Goal: Task Accomplishment & Management: Manage account settings

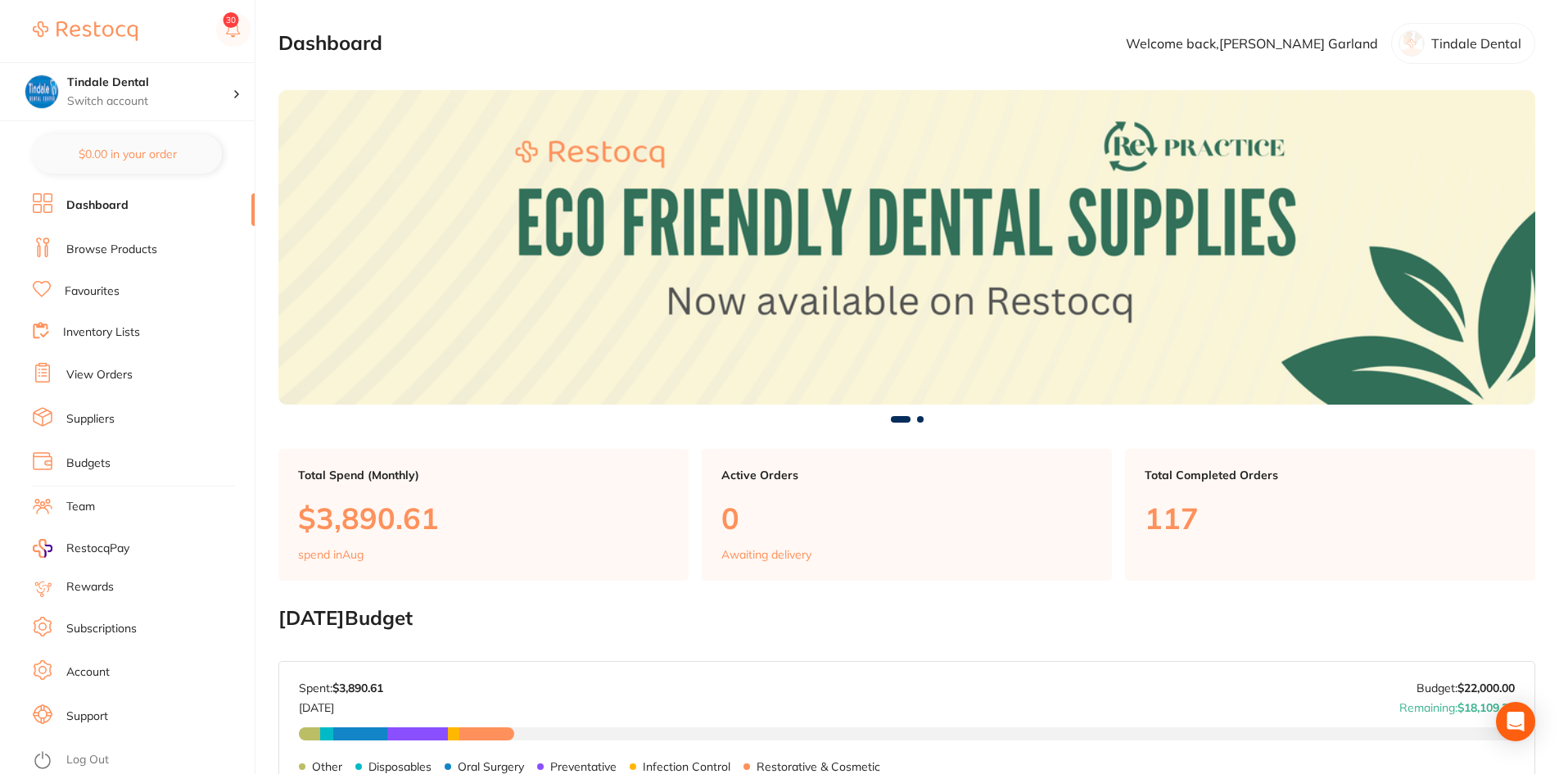
click at [107, 335] on link "Inventory Lists" at bounding box center [101, 332] width 77 height 16
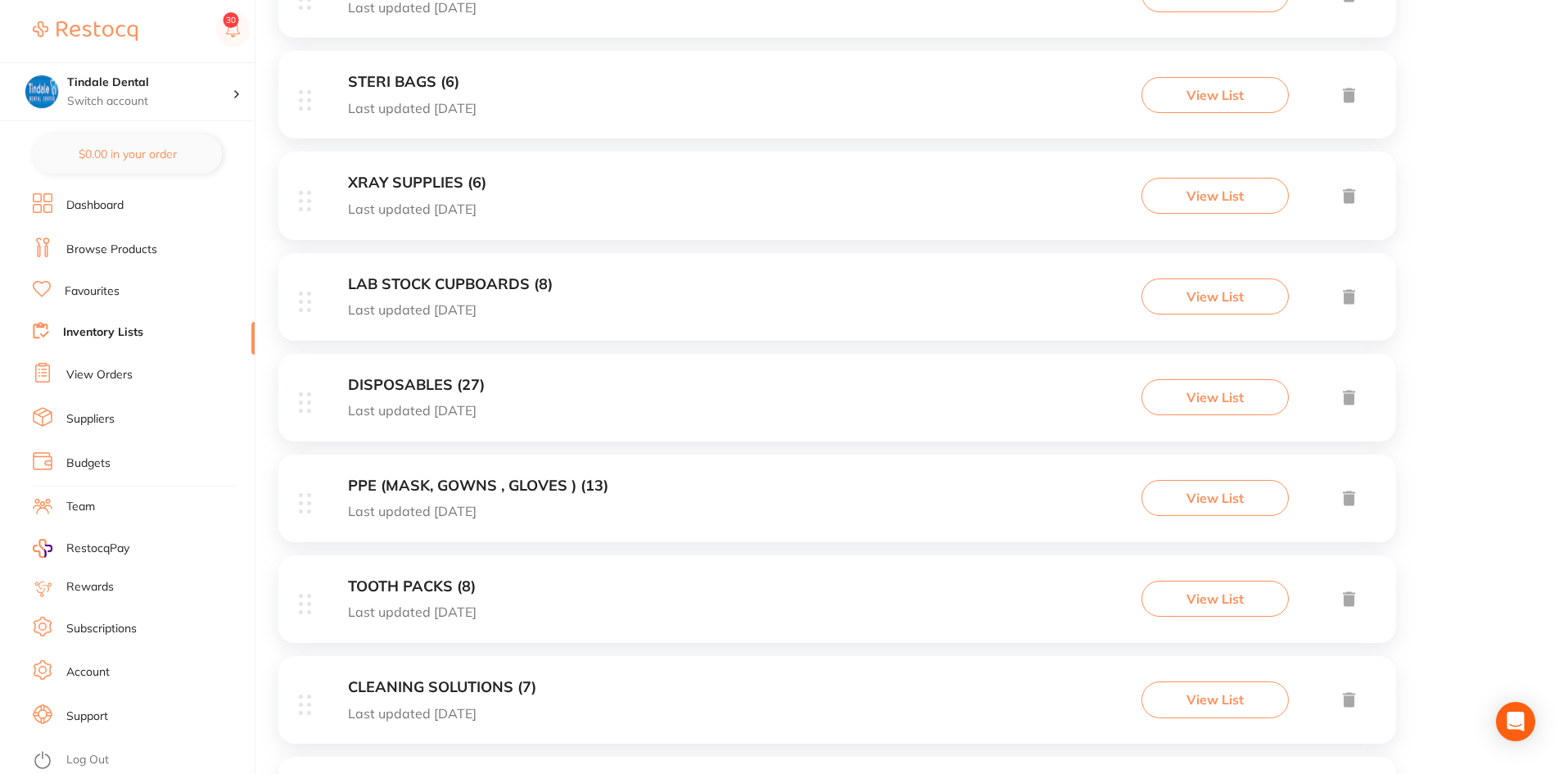
scroll to position [573, 0]
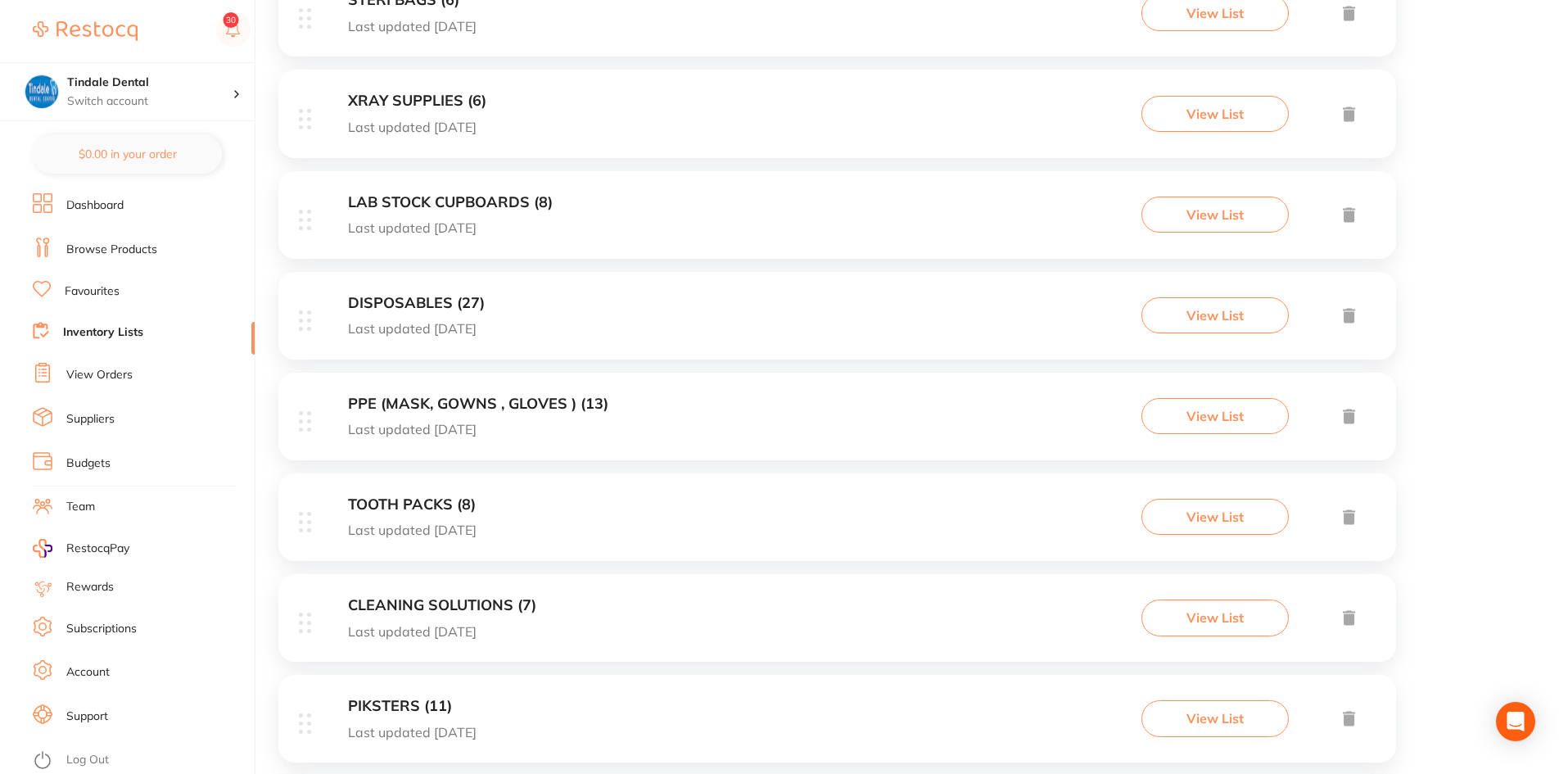
click at [399, 496] on h3 "TOOTH PACKS (8)" at bounding box center [412, 504] width 128 height 17
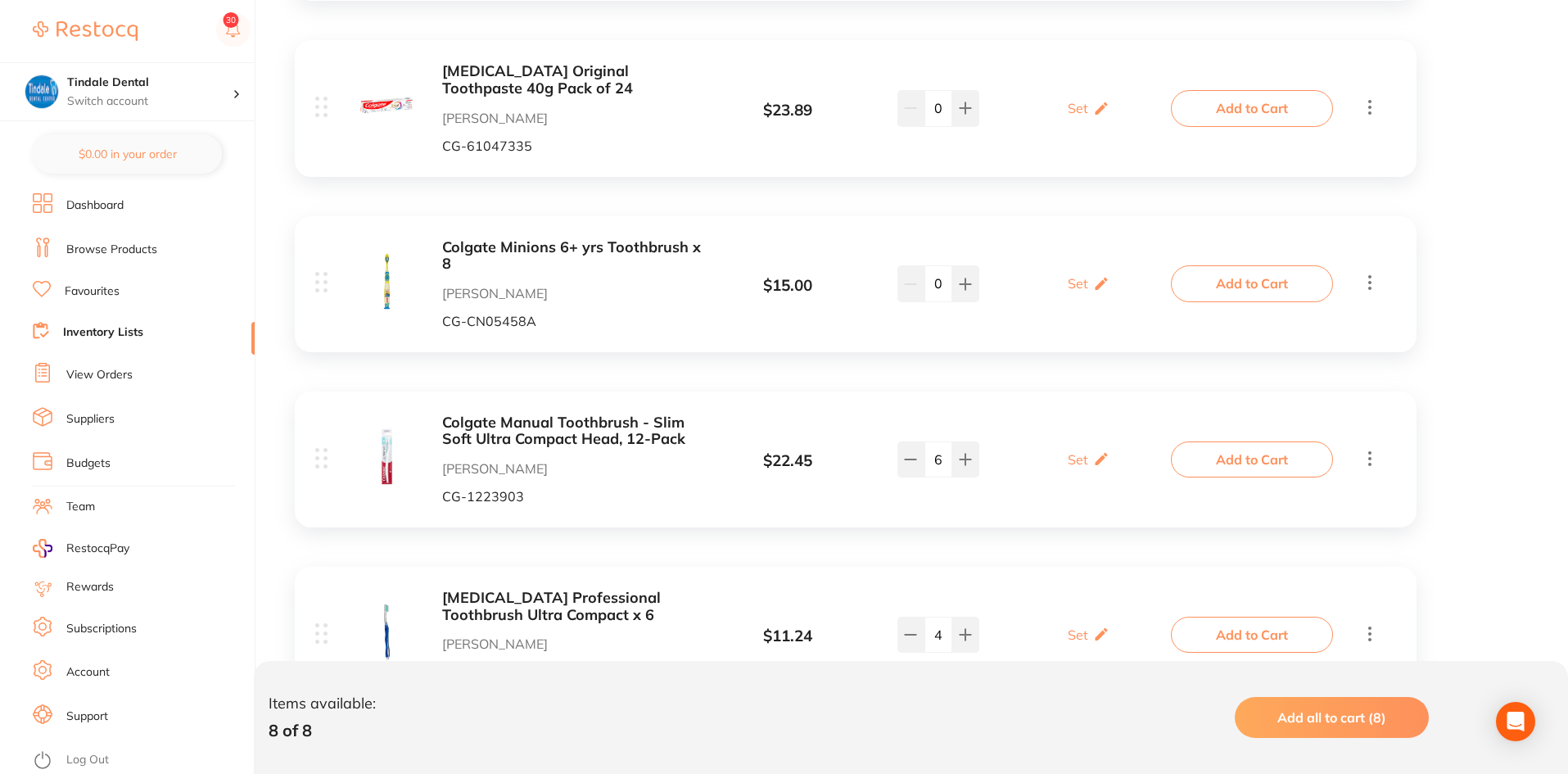
scroll to position [655, 0]
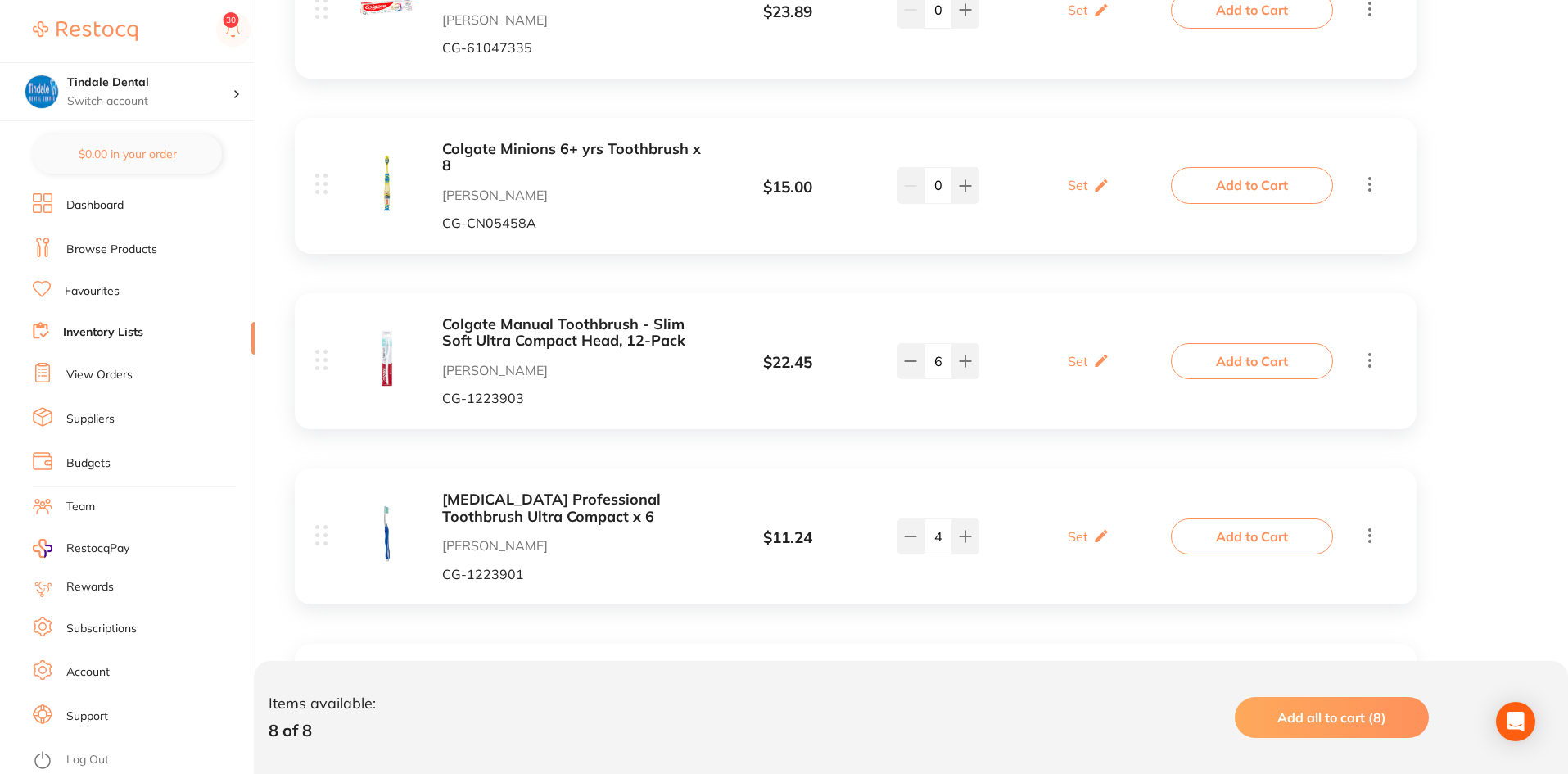
drag, startPoint x: 939, startPoint y: 362, endPoint x: 928, endPoint y: 364, distance: 11.2
click at [928, 364] on input "6" at bounding box center [938, 361] width 28 height 36
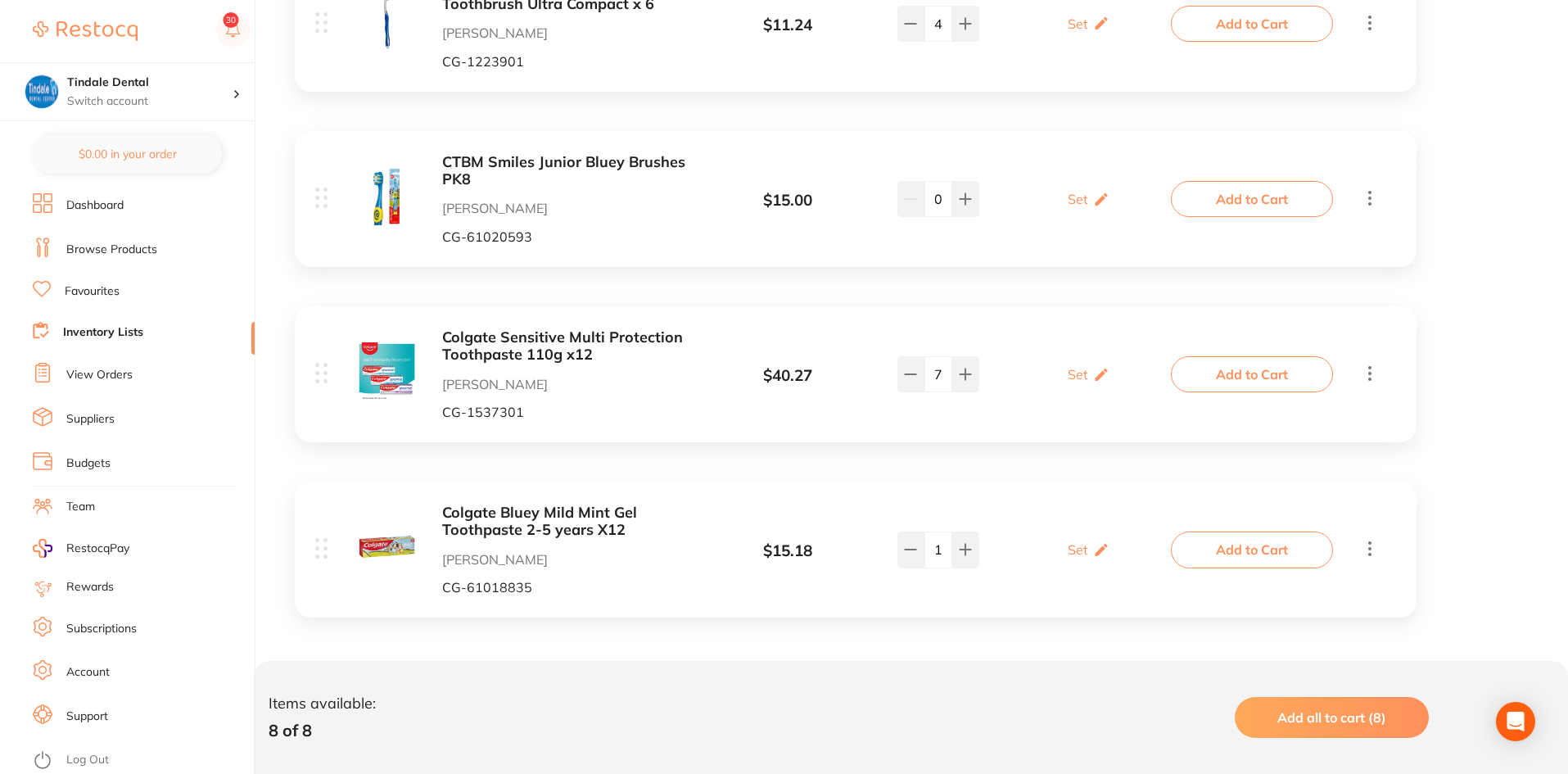
scroll to position [1172, 0]
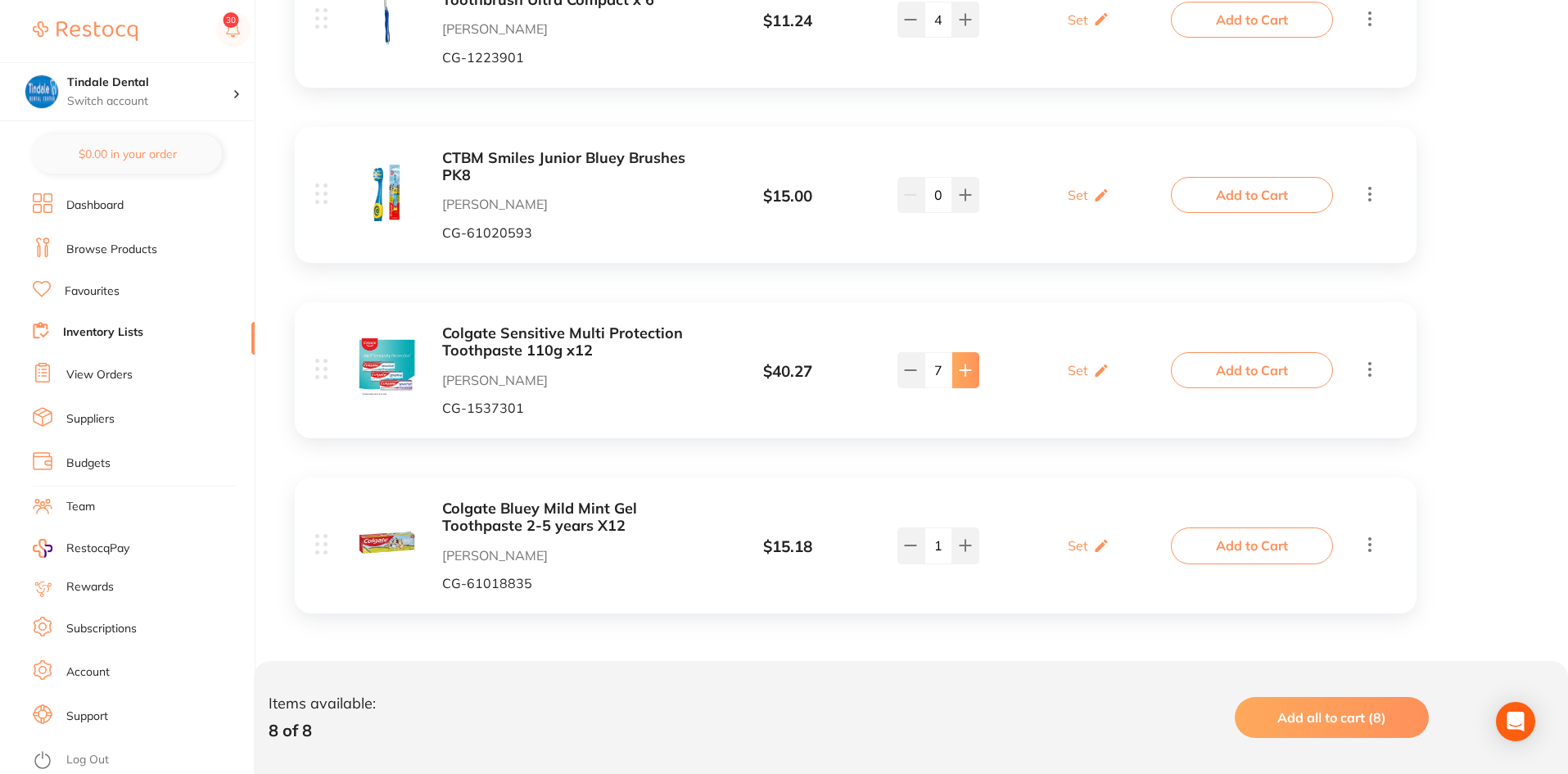
drag, startPoint x: 940, startPoint y: 378, endPoint x: 952, endPoint y: 357, distance: 24.2
click at [941, 378] on input "7" at bounding box center [938, 370] width 28 height 36
type input "719"
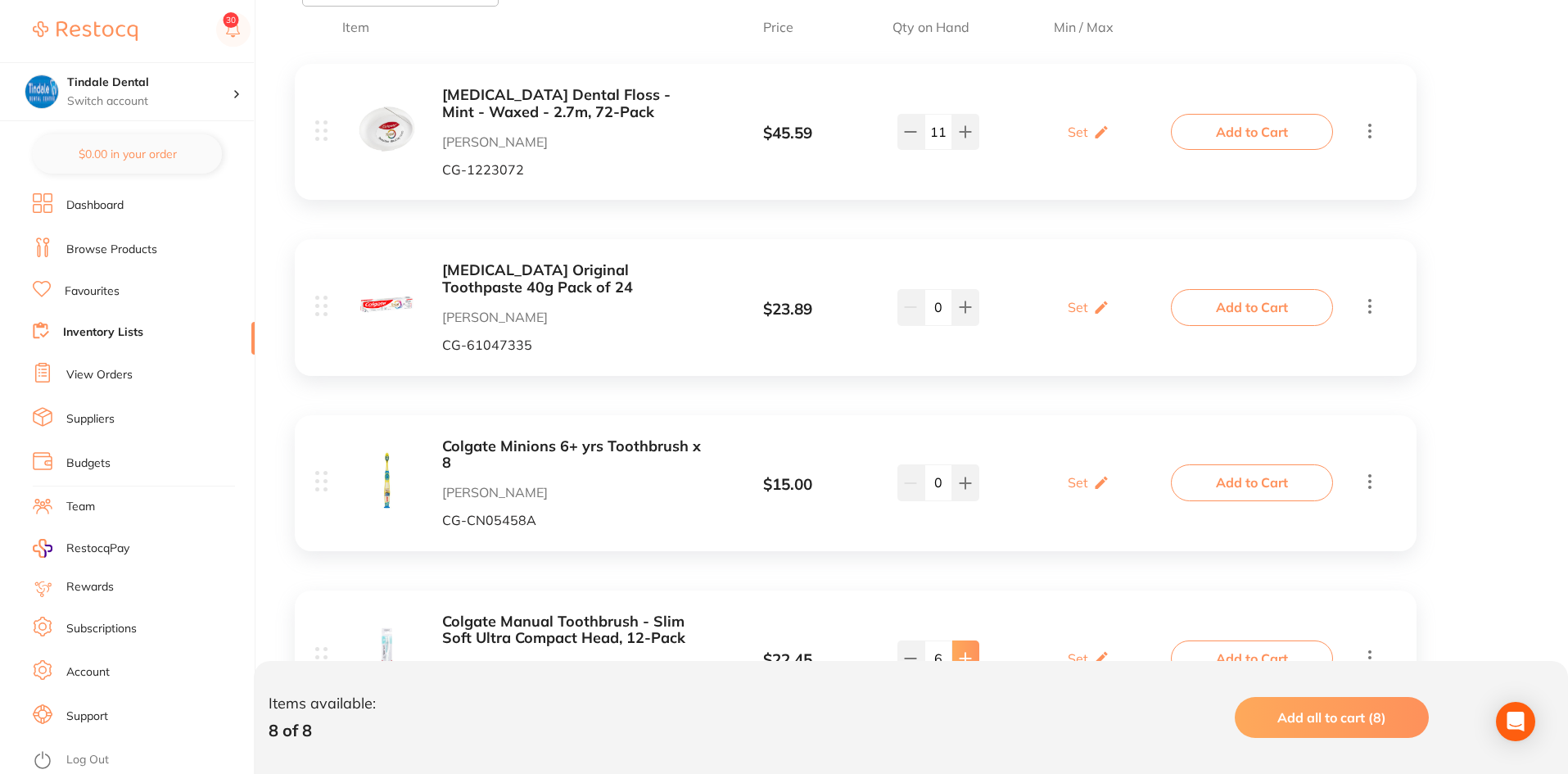
scroll to position [271, 0]
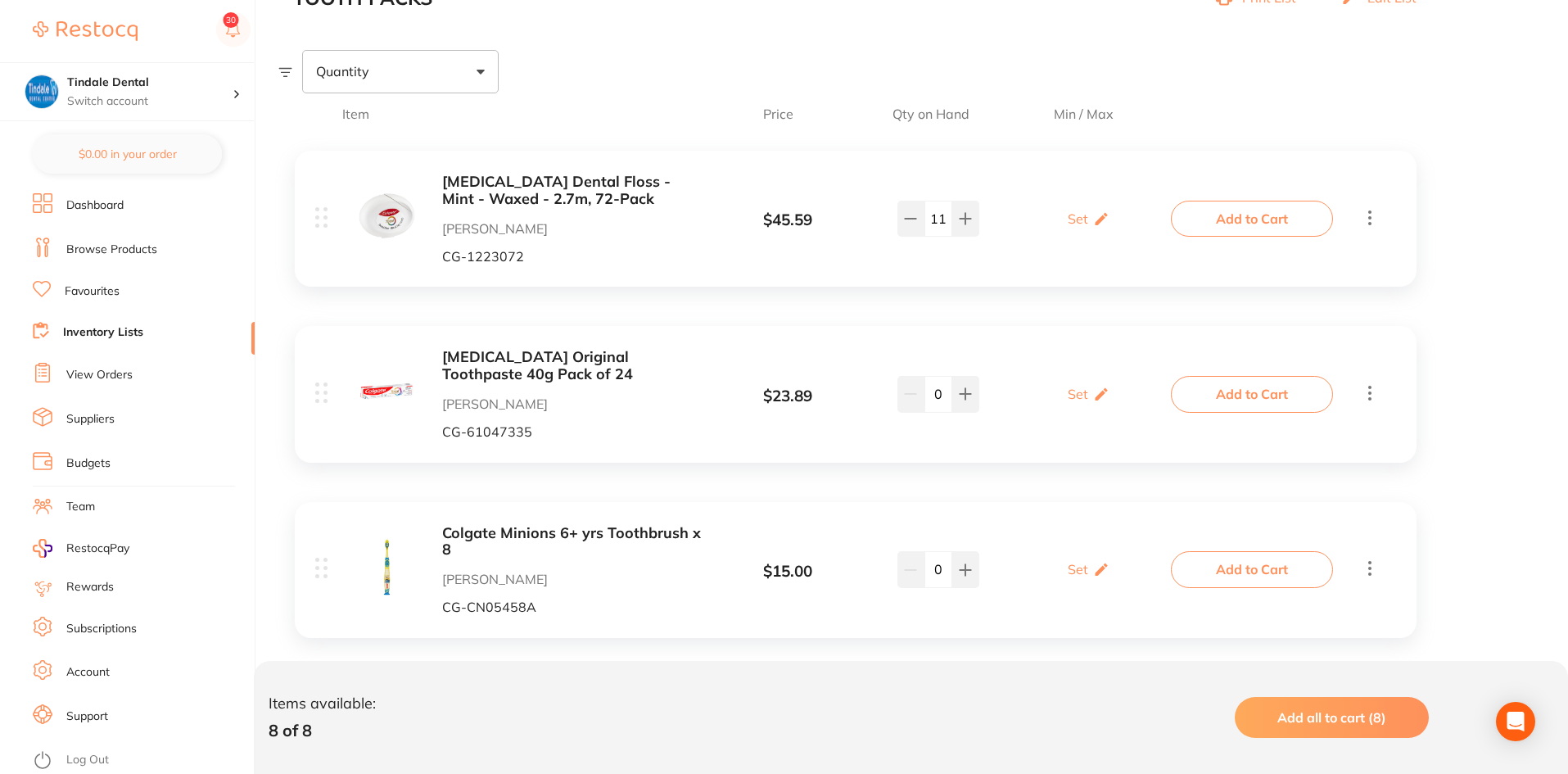
click at [909, 401] on div "0" at bounding box center [938, 394] width 81 height 36
type input "54"
click at [941, 350] on div "[MEDICAL_DATA] Original Toothpaste 40g Pack of 24 [PERSON_NAME] [PERSON_NAME]-6…" at bounding box center [745, 394] width 859 height 90
